Goal: Information Seeking & Learning: Learn about a topic

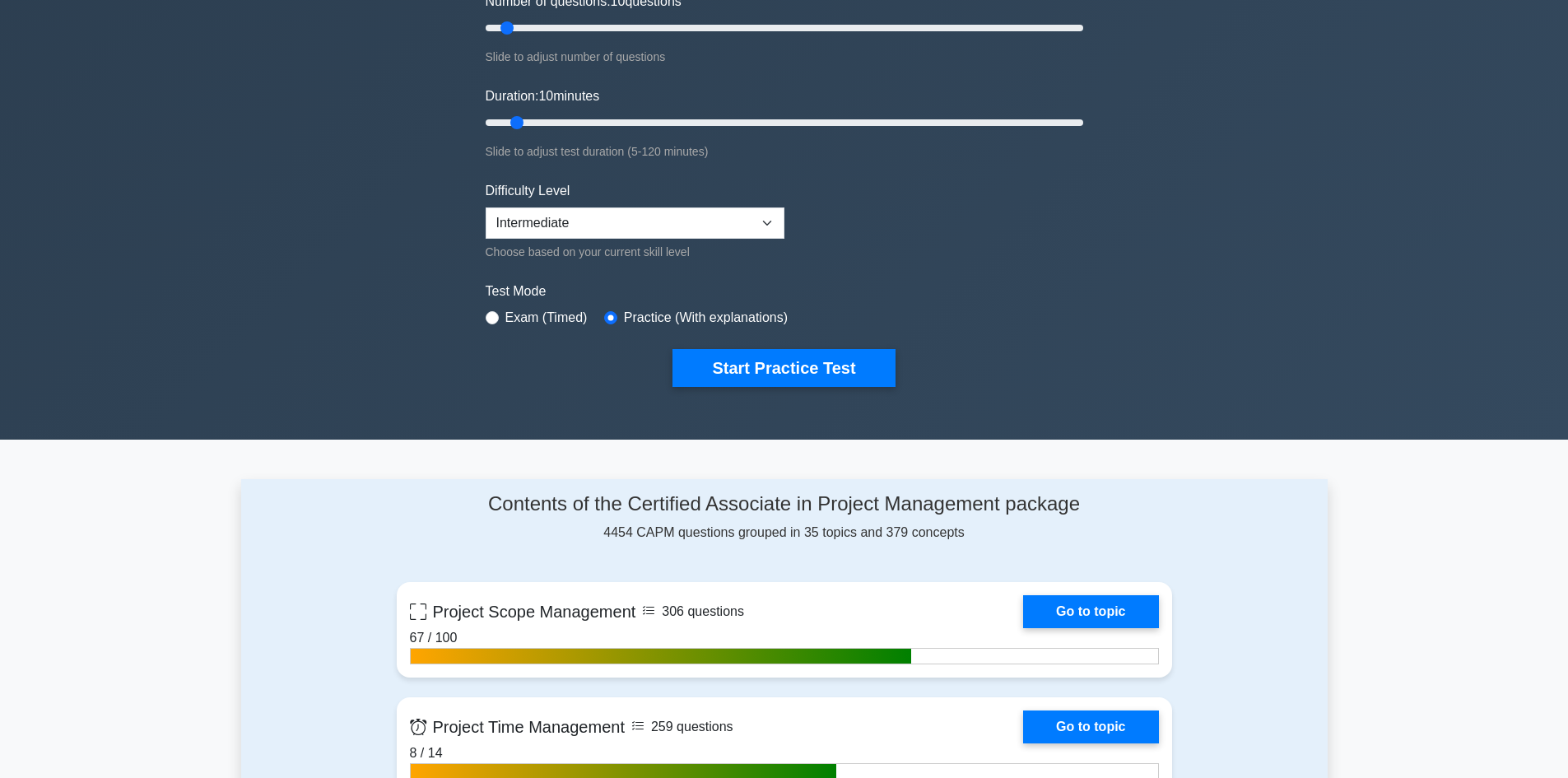
scroll to position [164, 0]
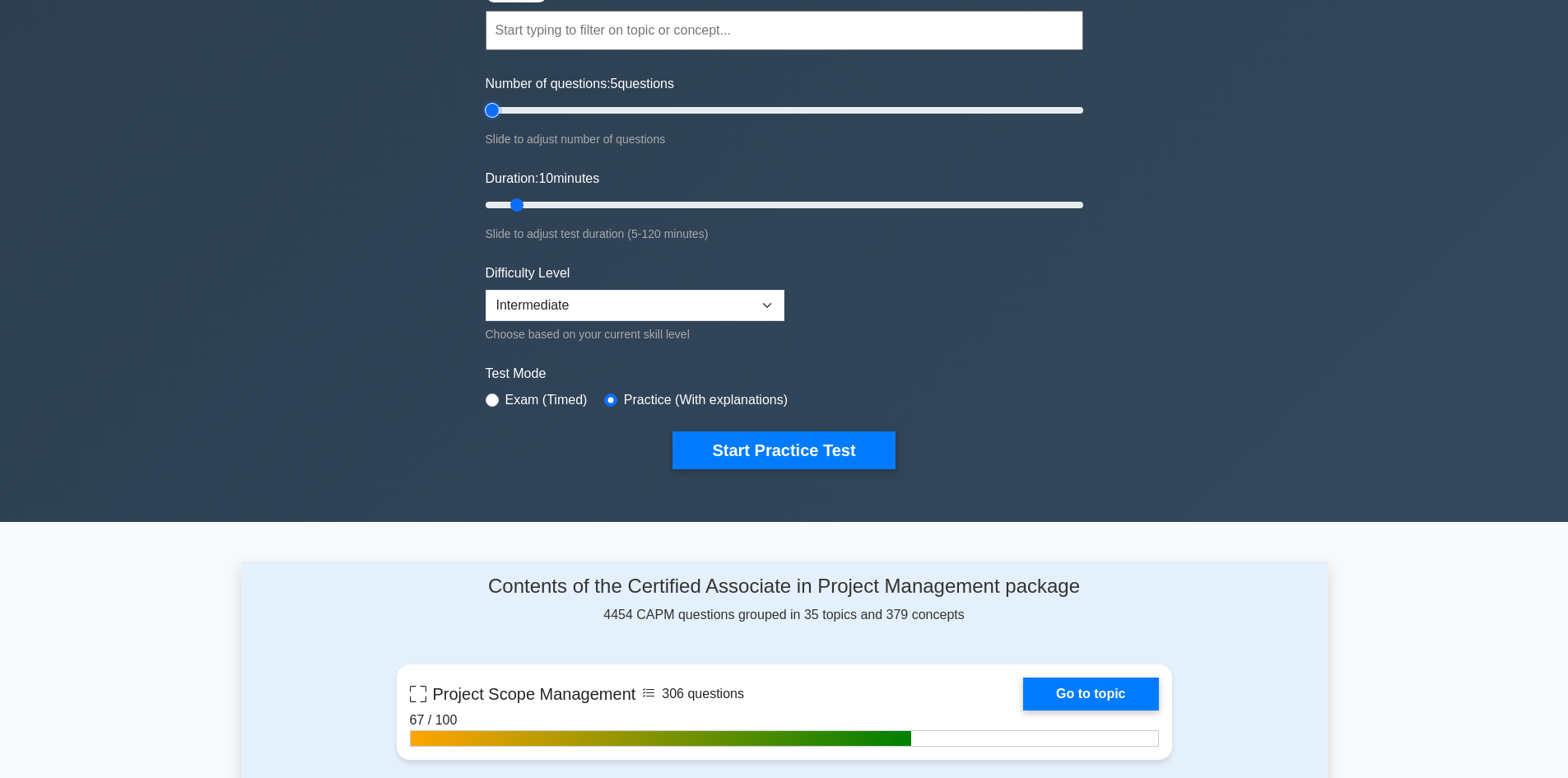
drag, startPoint x: 229, startPoint y: 391, endPoint x: 140, endPoint y: 388, distance: 89.1
type input "5"
click at [486, 120] on input "Number of questions: 5 questions" at bounding box center [784, 110] width 598 height 20
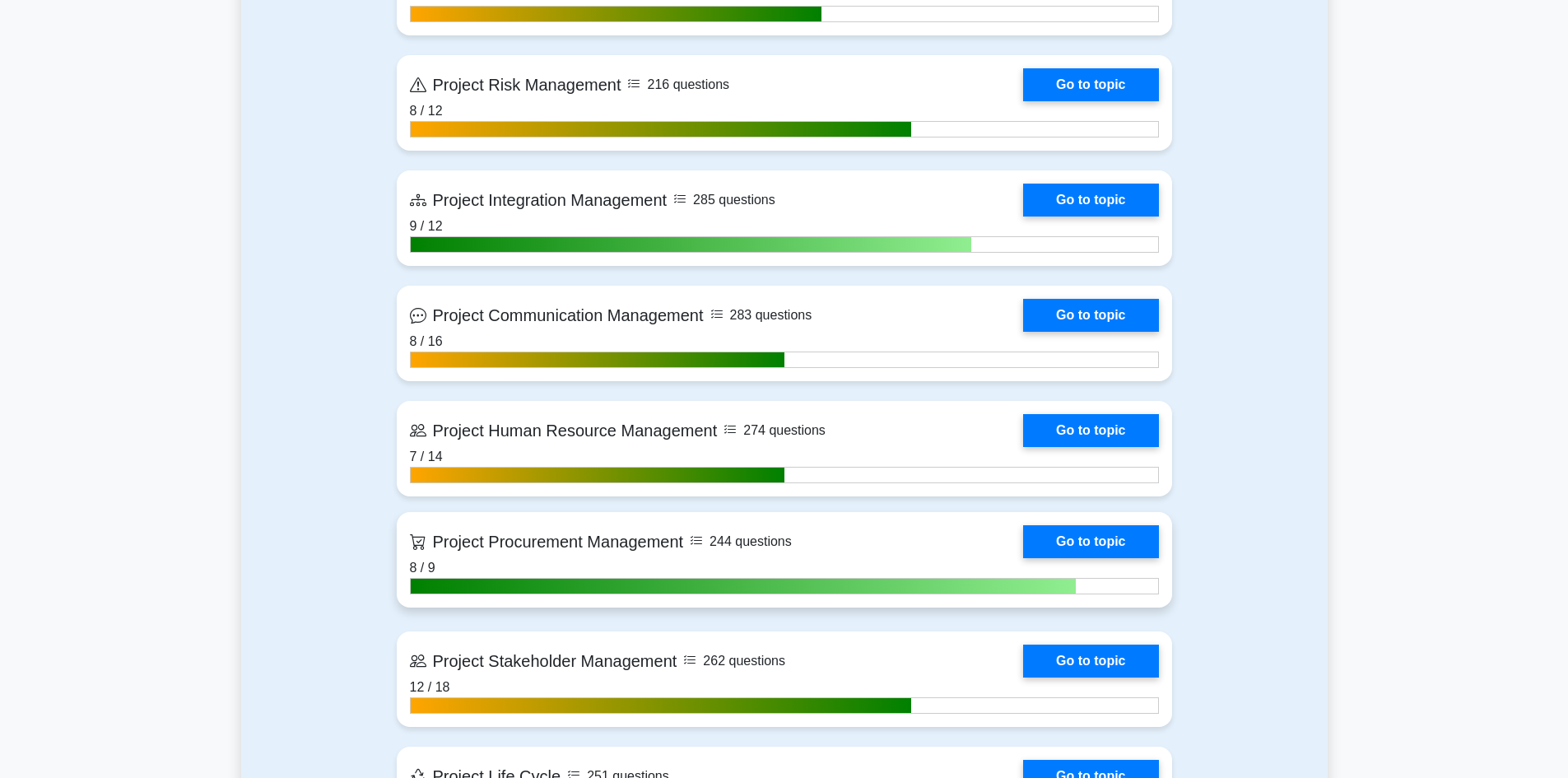
scroll to position [1317, 0]
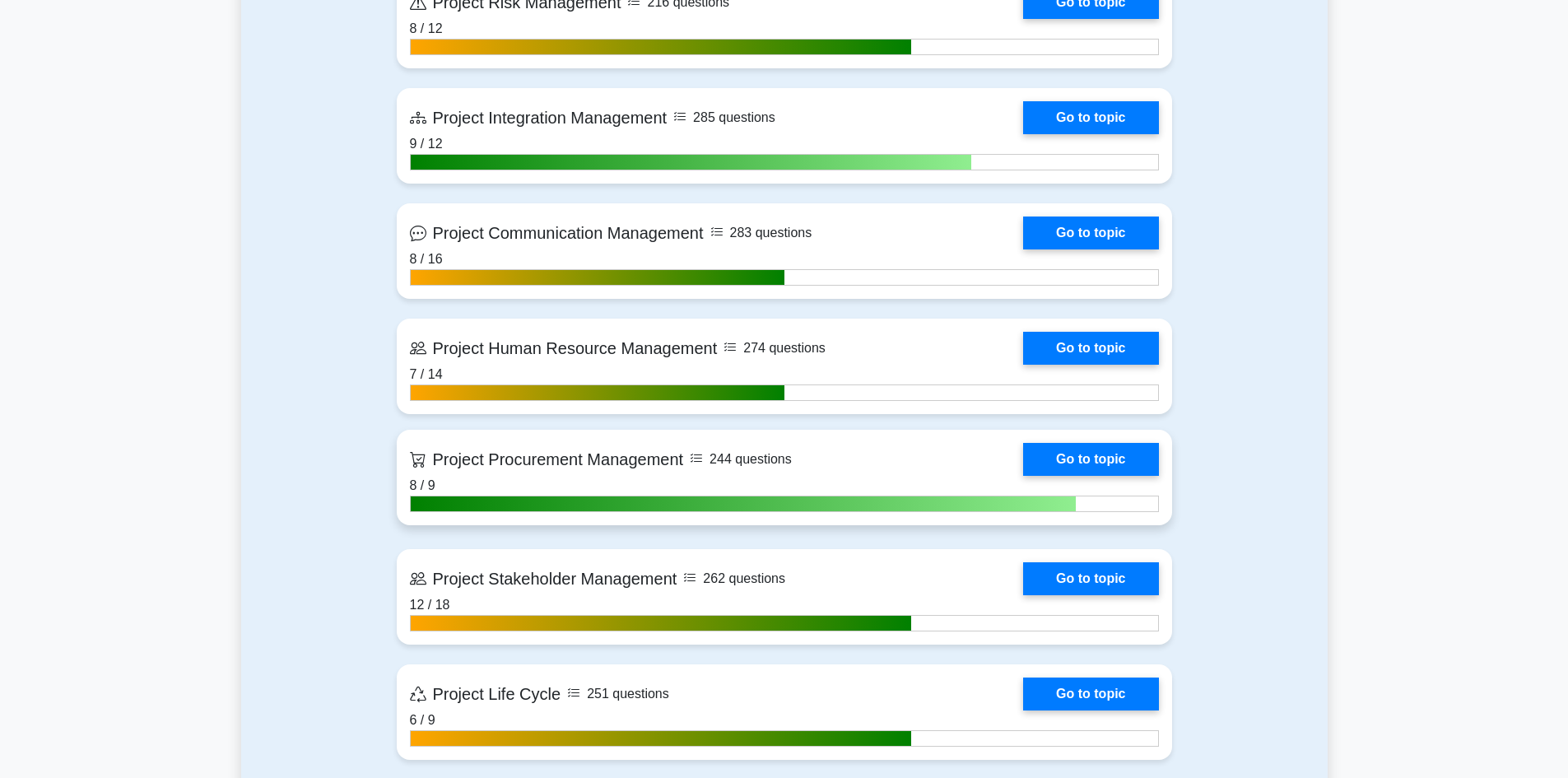
click at [410, 468] on h5 "Project Procurement Management" at bounding box center [547, 459] width 274 height 20
click at [410, 465] on h5 "Project Procurement Management" at bounding box center [547, 459] width 274 height 20
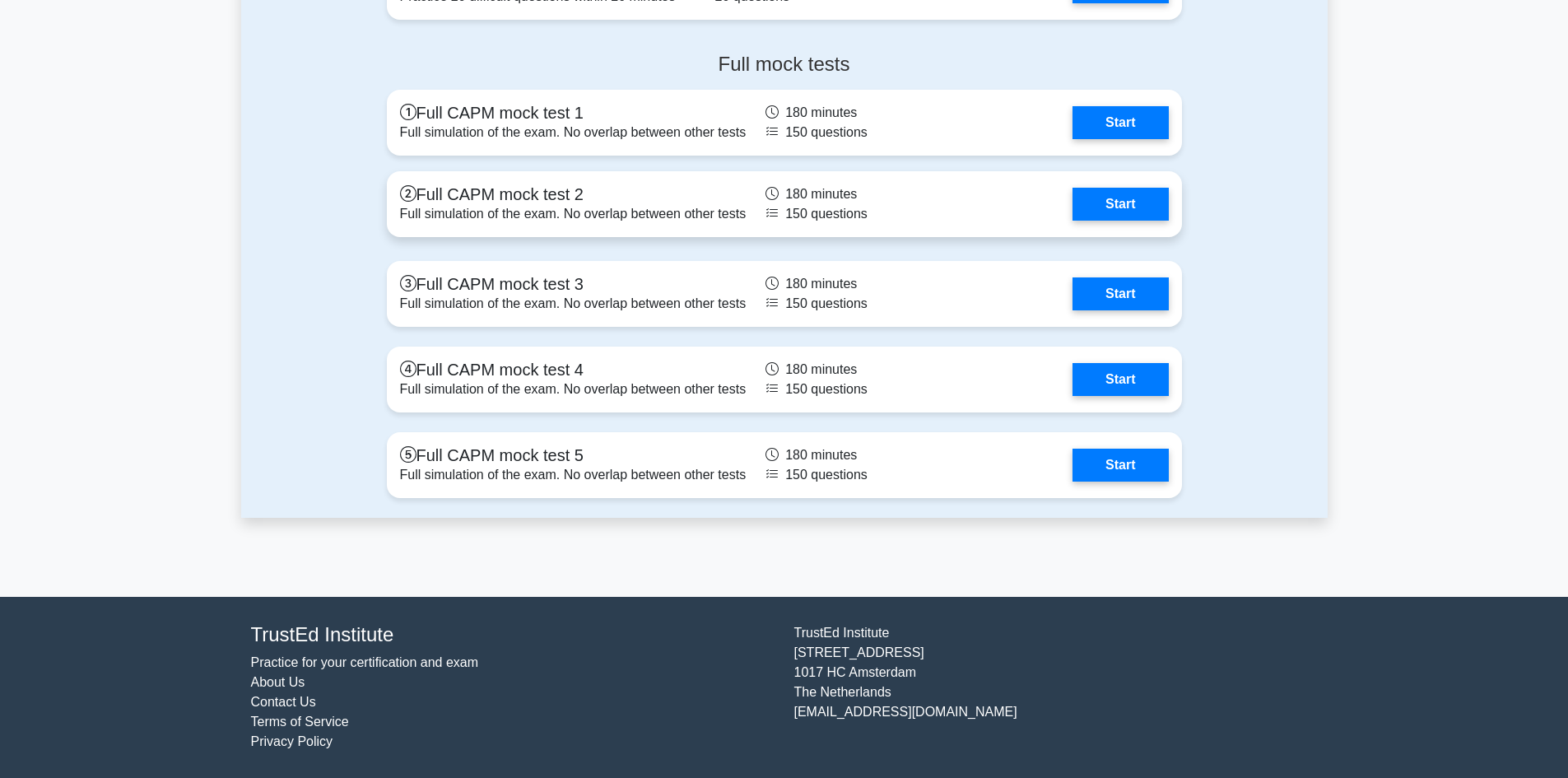
scroll to position [5476, 0]
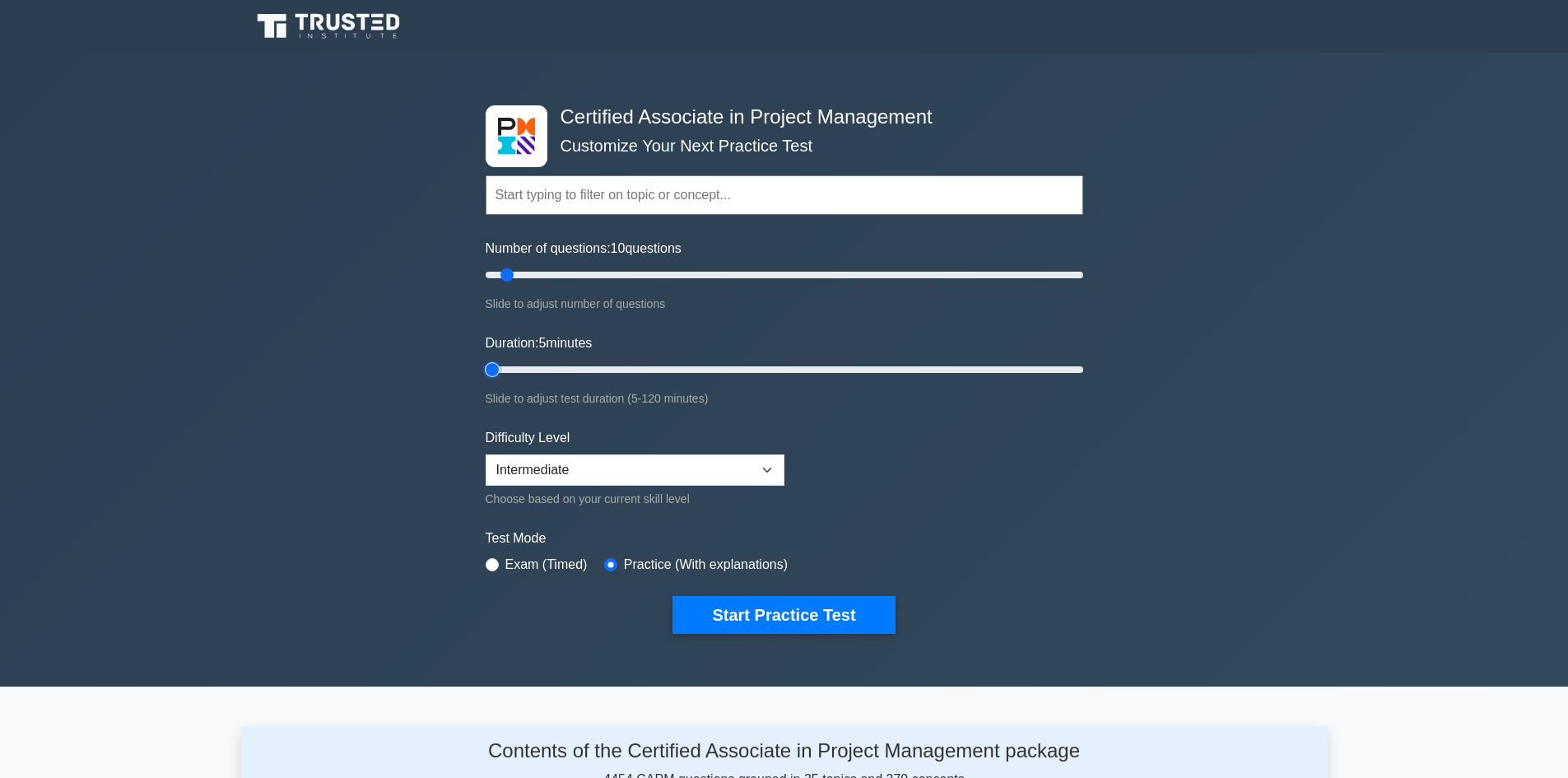
drag, startPoint x: 143, startPoint y: 591, endPoint x: 131, endPoint y: 591, distance: 12.0
type input "5"
click at [486, 380] on input "Duration: 5 minutes" at bounding box center [784, 369] width 598 height 20
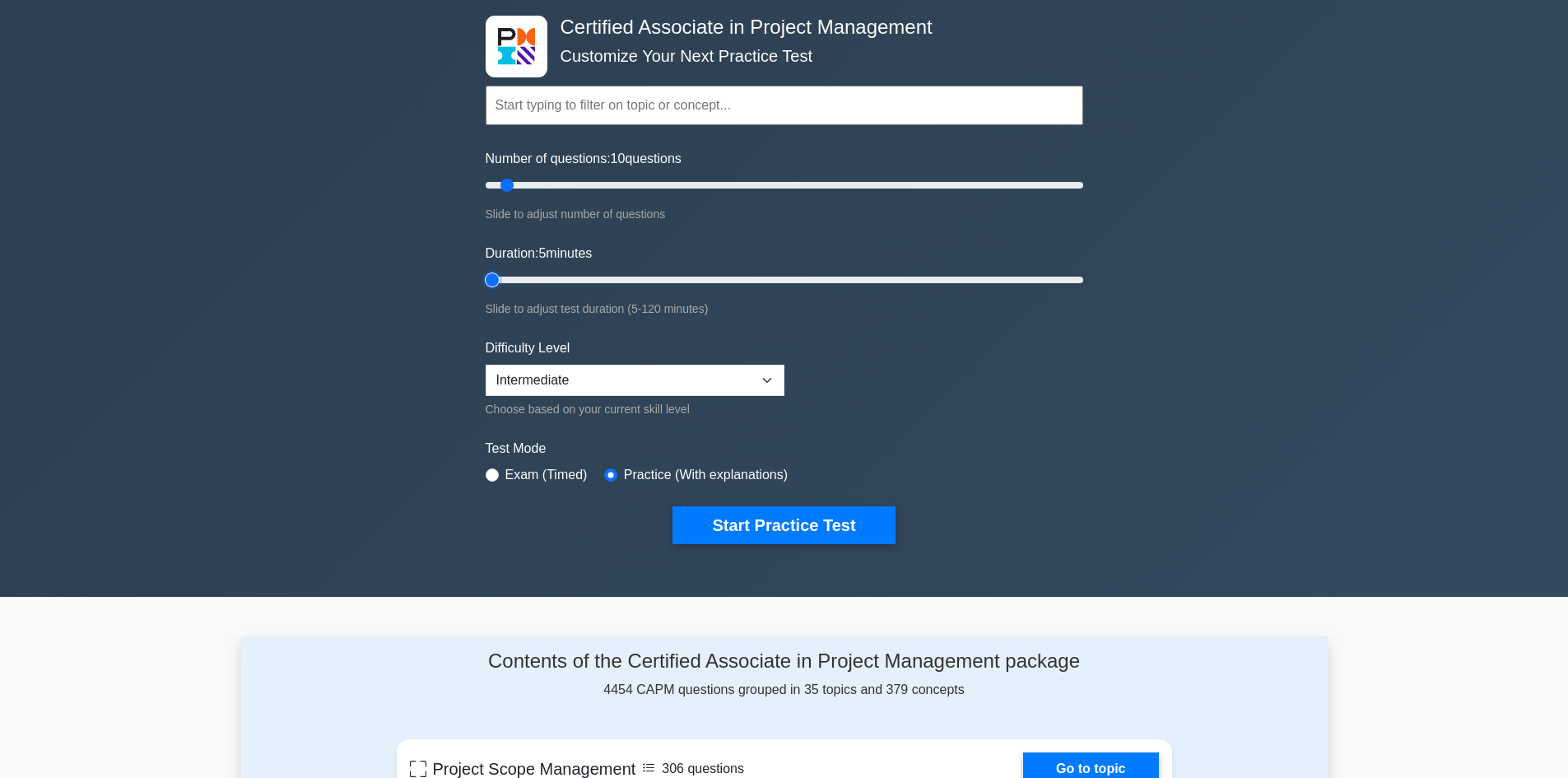
scroll to position [247, 0]
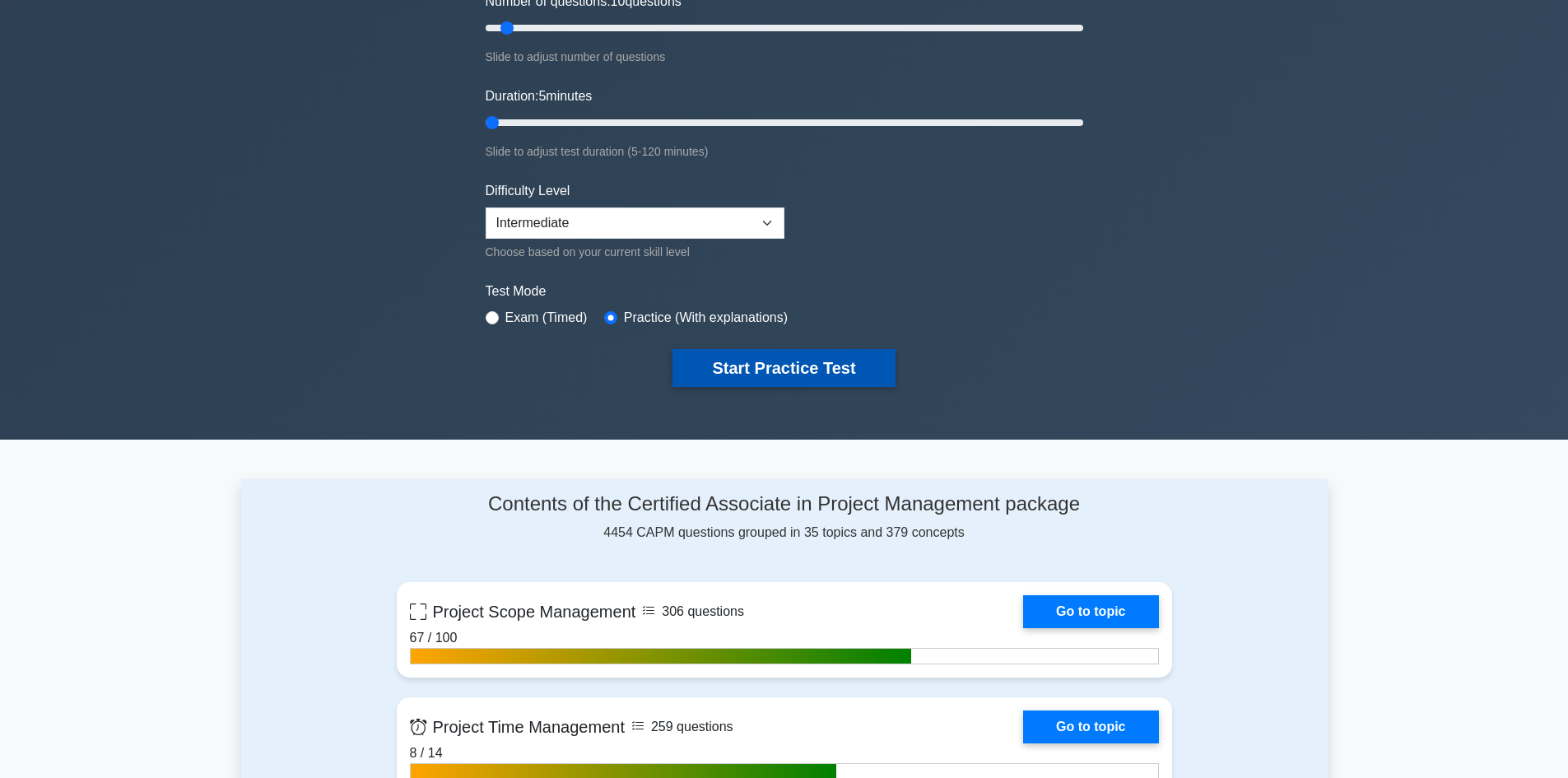
click at [673, 387] on button "Start Practice Test" at bounding box center [784, 367] width 223 height 38
